Goal: Task Accomplishment & Management: Manage account settings

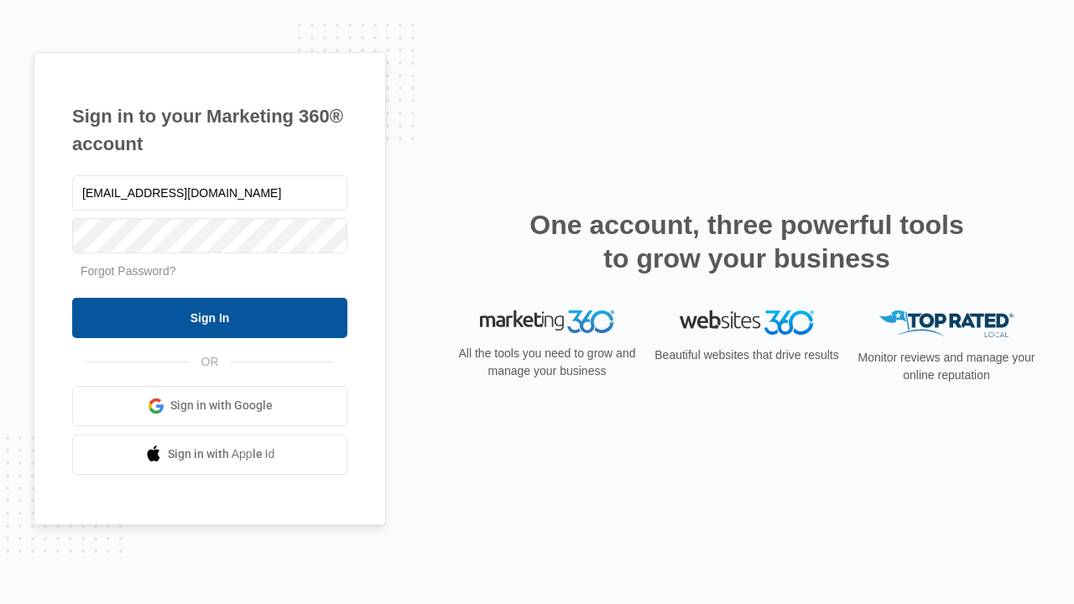
click at [210, 317] on input "Sign In" at bounding box center [209, 318] width 275 height 40
